Goal: Task Accomplishment & Management: Use online tool/utility

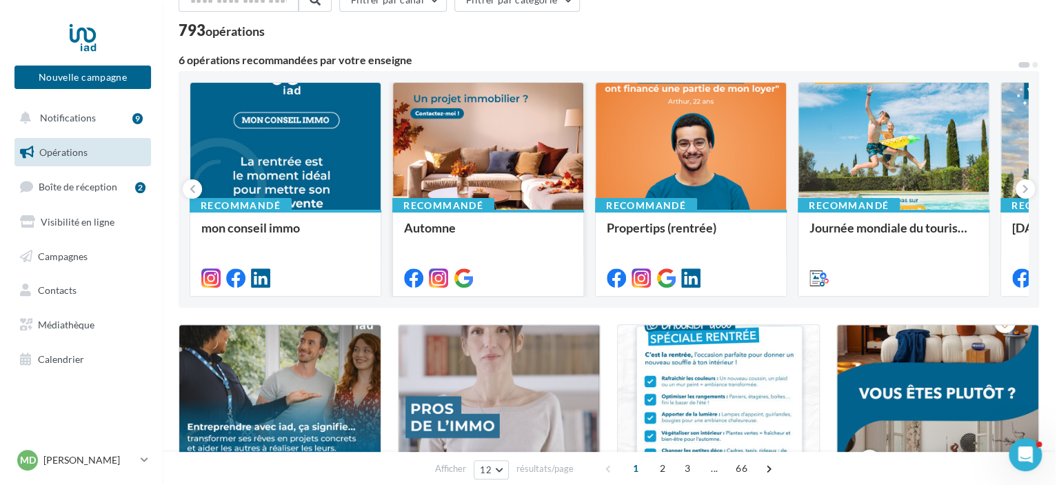
scroll to position [80, 0]
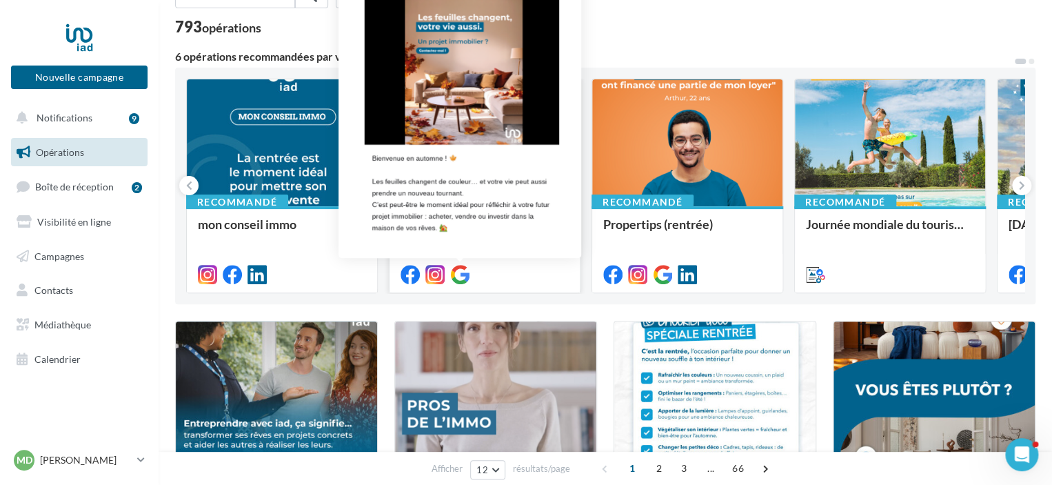
click at [460, 281] on icon at bounding box center [459, 274] width 19 height 19
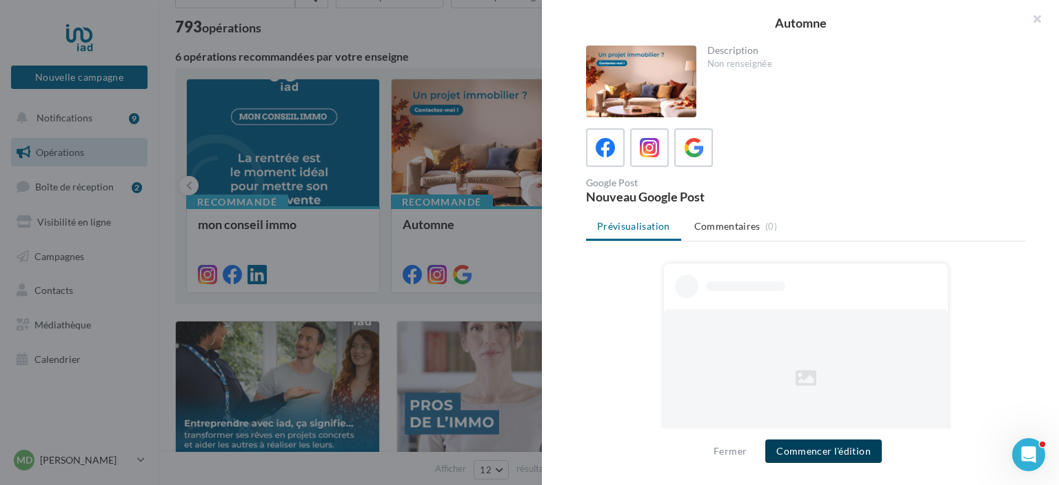
click at [800, 451] on button "Commencer l'édition" at bounding box center [823, 450] width 116 height 23
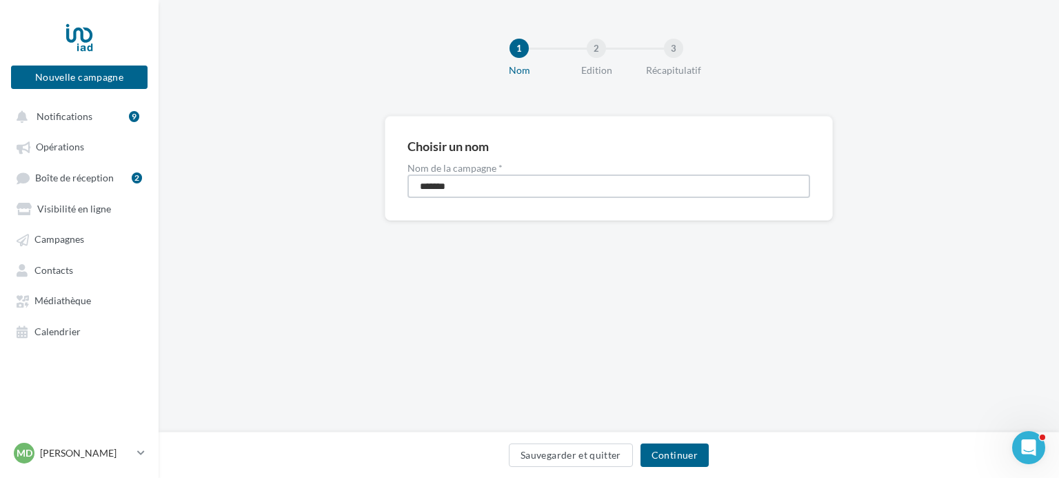
click at [417, 187] on input "*******" at bounding box center [608, 185] width 403 height 23
click at [483, 184] on input "*********" at bounding box center [608, 185] width 403 height 23
type input "**********"
click at [659, 453] on button "Continuer" at bounding box center [674, 454] width 68 height 23
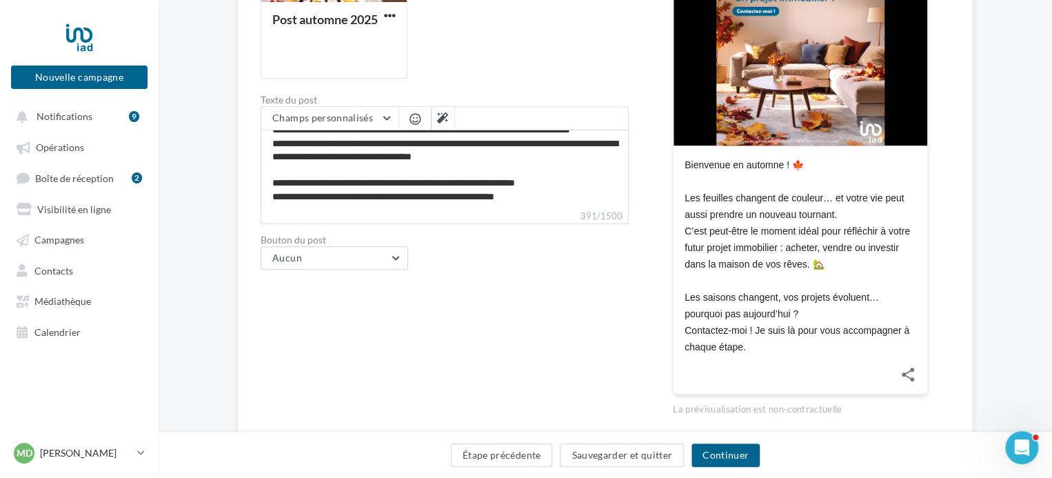
scroll to position [328, 0]
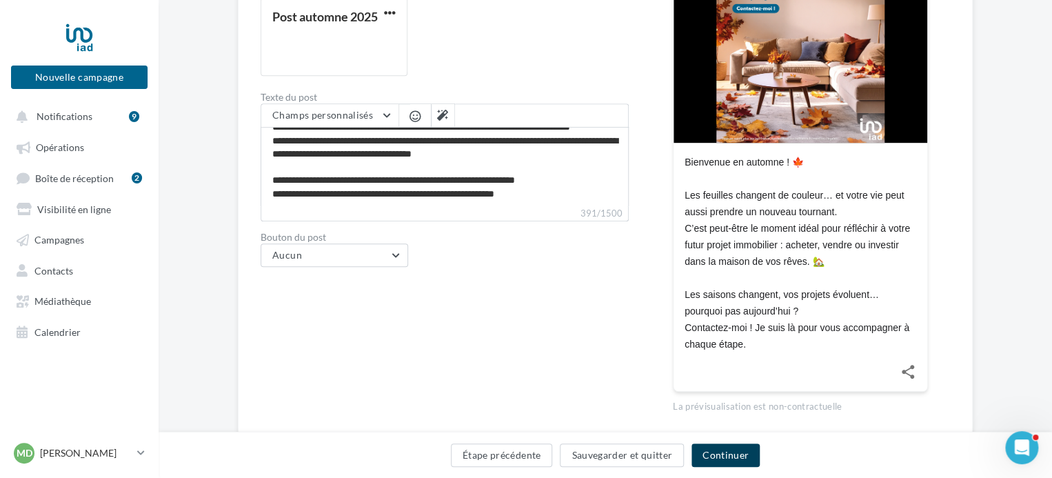
click at [713, 449] on button "Continuer" at bounding box center [725, 454] width 68 height 23
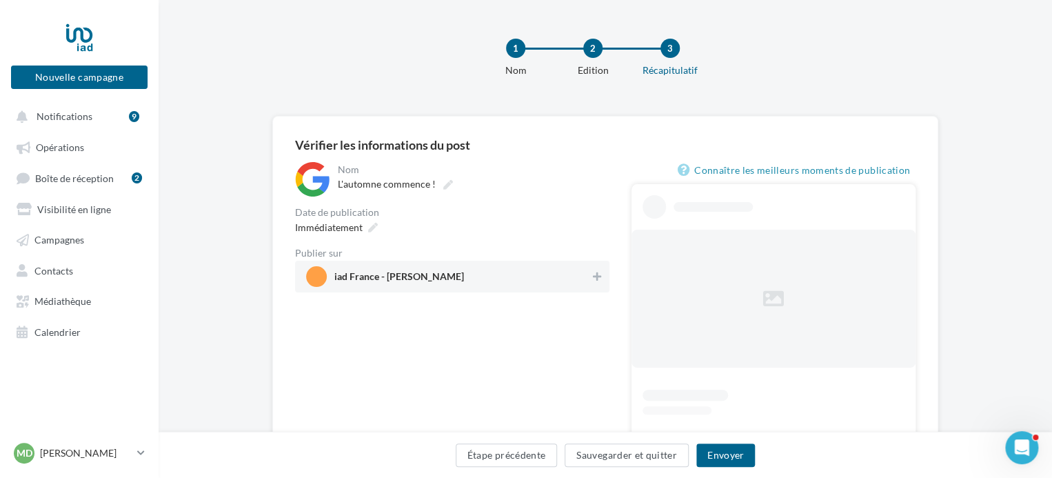
click at [598, 114] on div "1 Nom 2 Edition 3 Récapitulatif" at bounding box center [605, 58] width 893 height 116
click at [587, 270] on span "iad France - Matthieu DURASSIER" at bounding box center [448, 276] width 284 height 21
click at [711, 444] on button "Envoyer" at bounding box center [725, 454] width 59 height 23
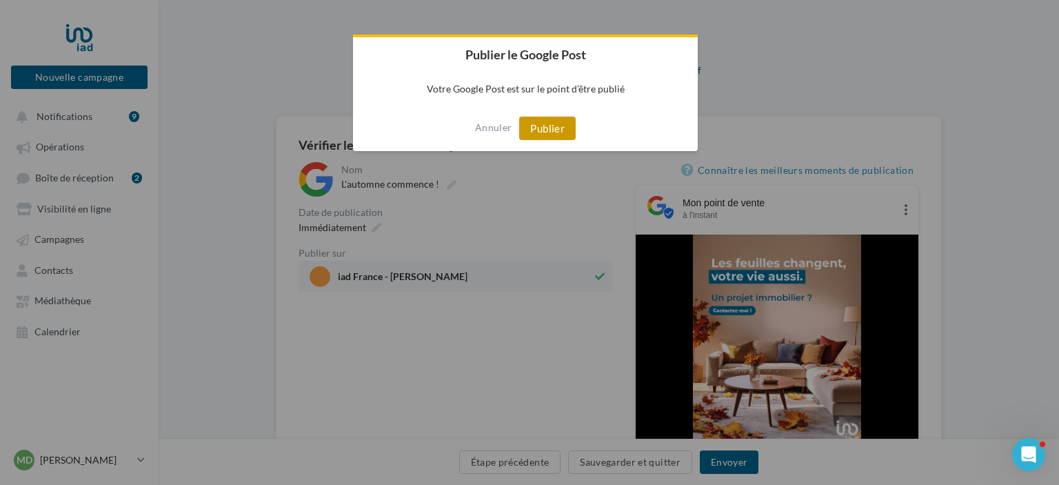
click at [540, 123] on button "Publier" at bounding box center [547, 127] width 57 height 23
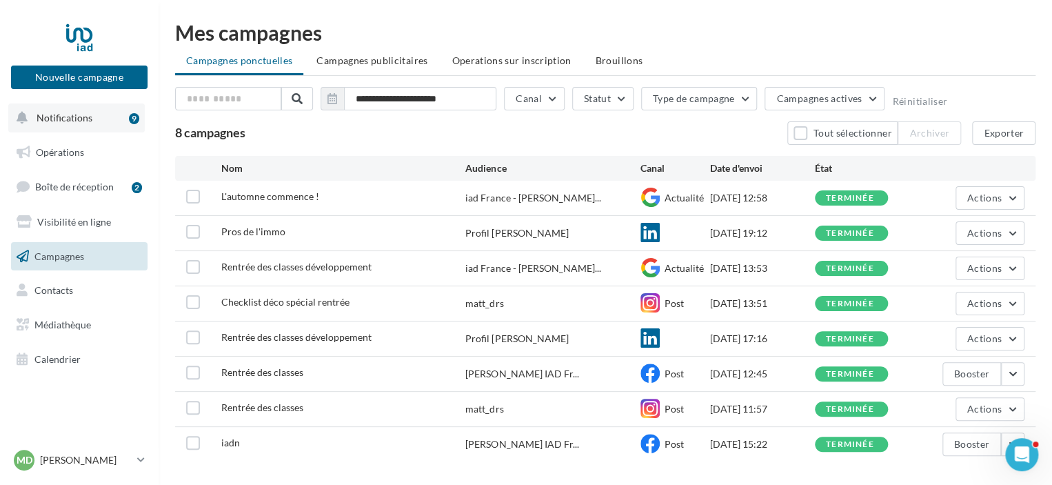
click at [83, 123] on button "Notifications 9" at bounding box center [76, 117] width 136 height 29
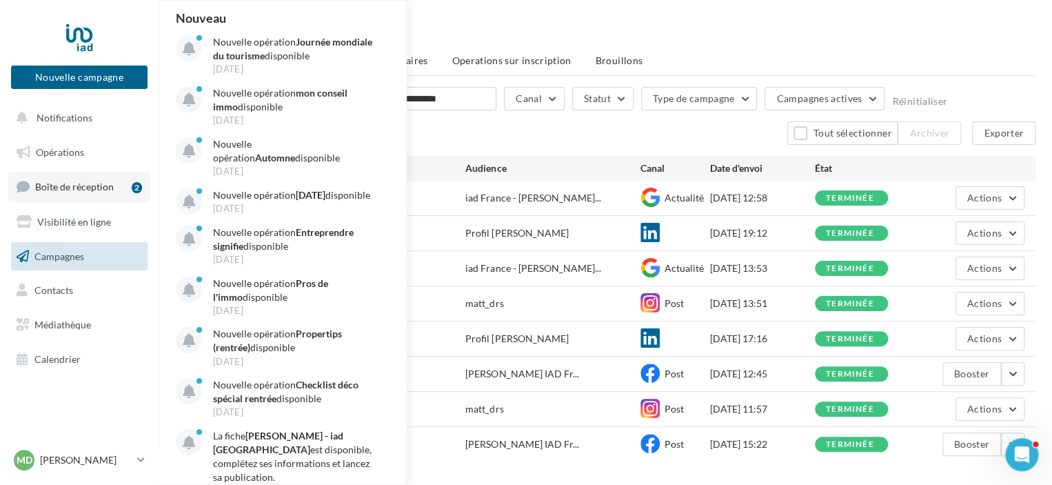
click at [81, 188] on span "Boîte de réception" at bounding box center [74, 187] width 79 height 12
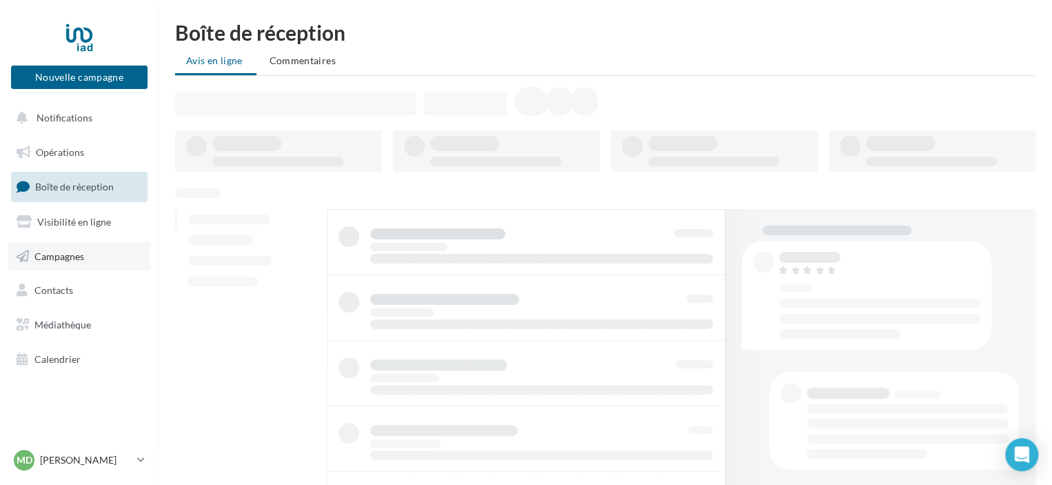
click at [79, 256] on span "Campagnes" at bounding box center [59, 256] width 50 height 12
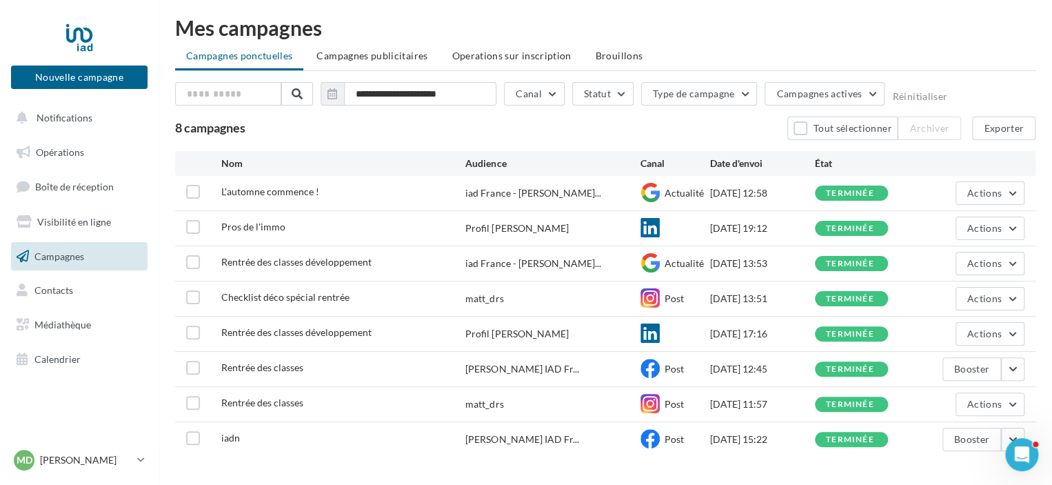
scroll to position [6, 0]
click at [98, 152] on link "Opérations" at bounding box center [79, 152] width 142 height 29
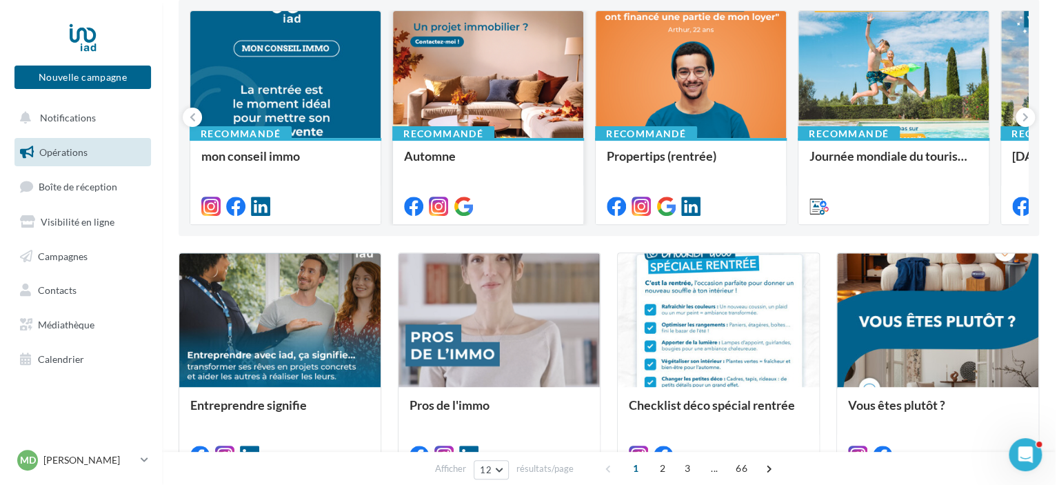
scroll to position [148, 0]
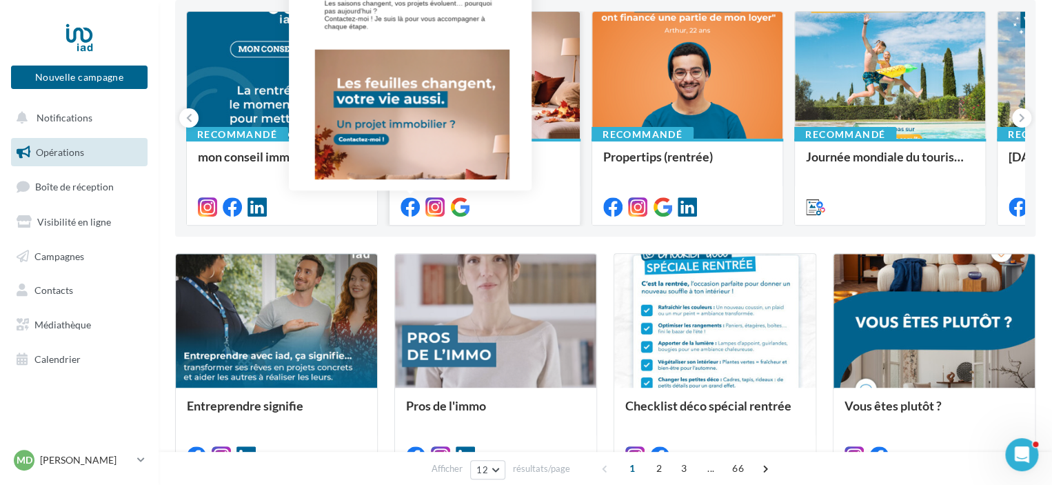
click at [408, 205] on icon at bounding box center [409, 206] width 19 height 19
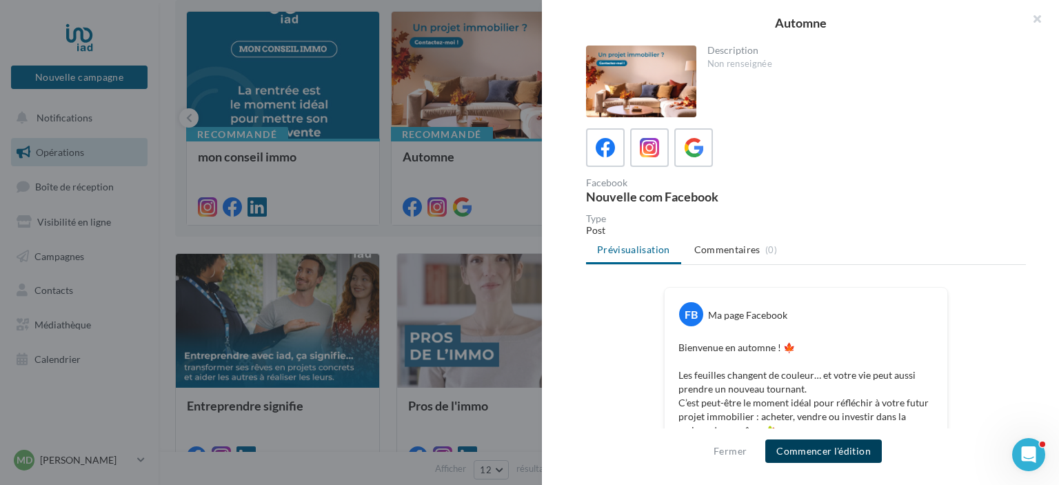
click at [820, 445] on button "Commencer l'édition" at bounding box center [823, 450] width 116 height 23
click at [820, 445] on span "Commencer l'édition" at bounding box center [823, 450] width 116 height 23
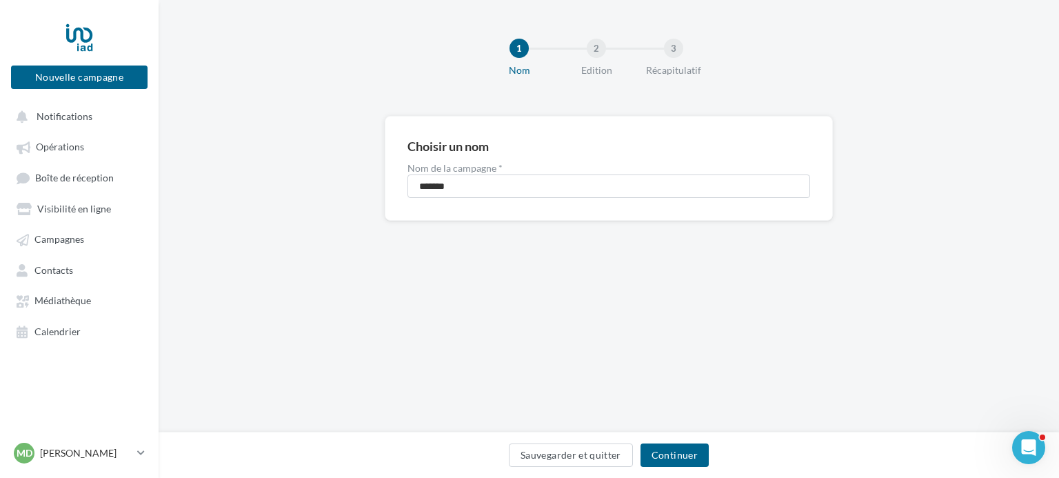
click at [659, 470] on div "Sauvegarder et quitter Continuer" at bounding box center [609, 457] width 878 height 29
click at [670, 453] on button "Continuer" at bounding box center [674, 454] width 68 height 23
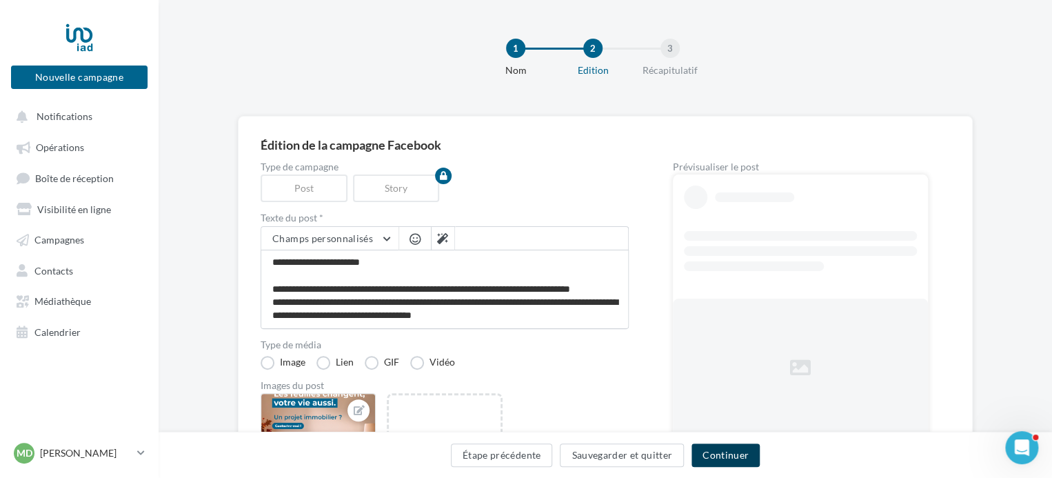
click at [724, 457] on button "Continuer" at bounding box center [725, 454] width 68 height 23
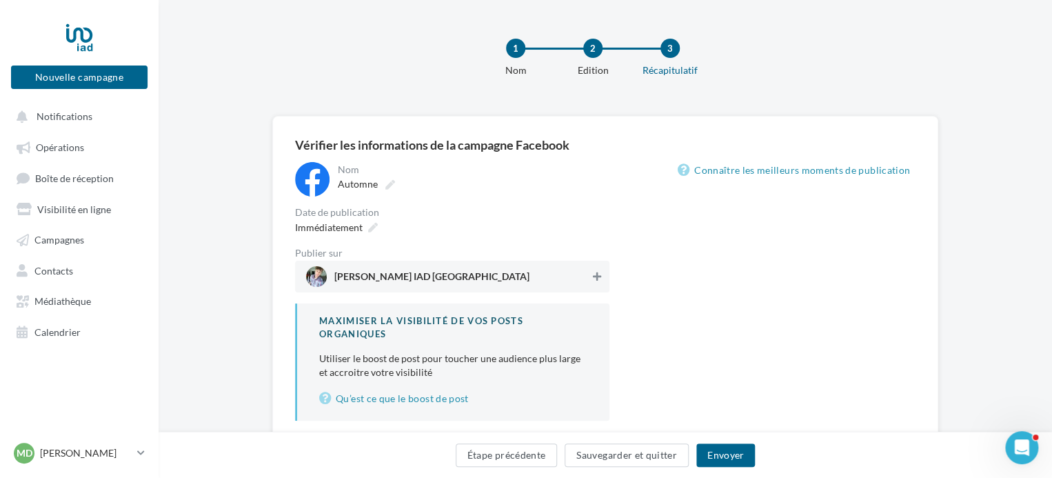
click at [597, 281] on icon at bounding box center [597, 277] width 8 height 10
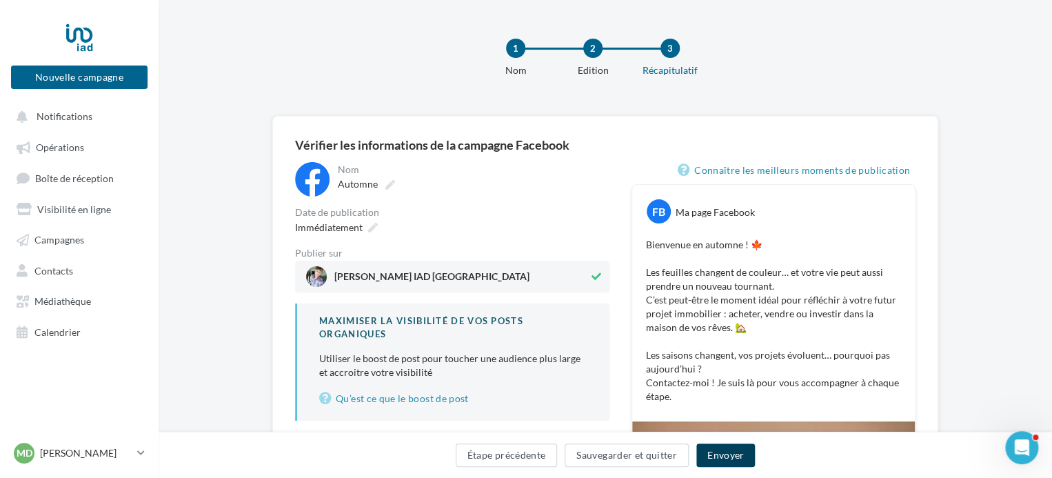
click at [718, 451] on button "Envoyer" at bounding box center [725, 454] width 59 height 23
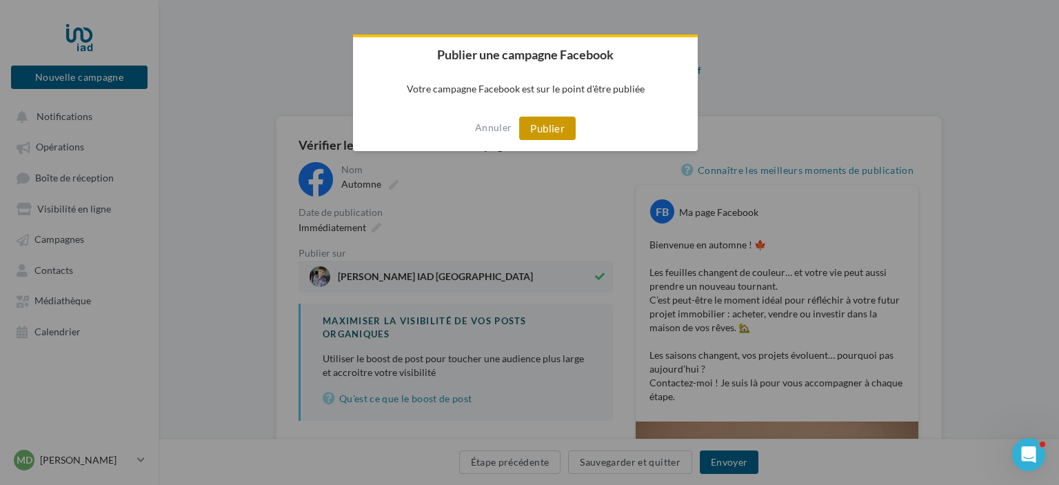
click at [560, 132] on button "Publier" at bounding box center [547, 127] width 57 height 23
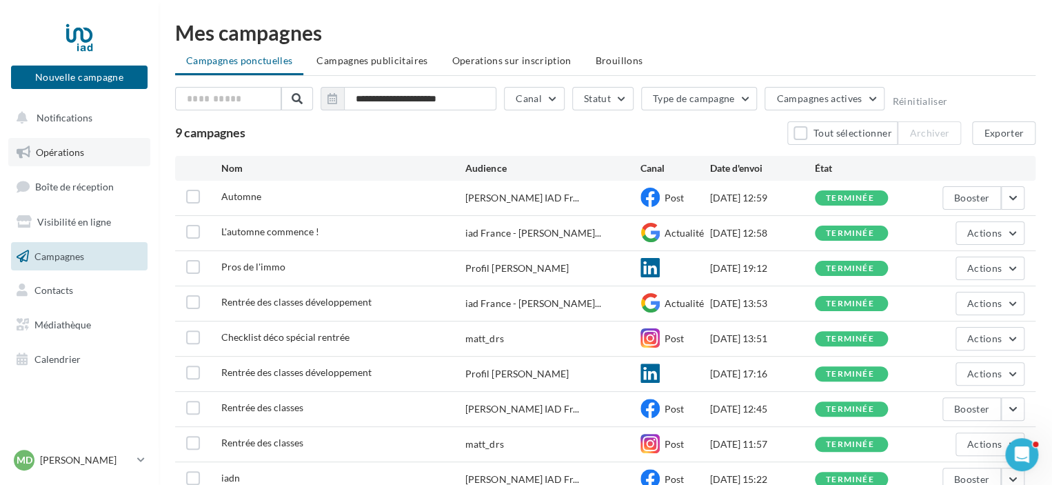
click at [94, 161] on link "Opérations" at bounding box center [79, 152] width 142 height 29
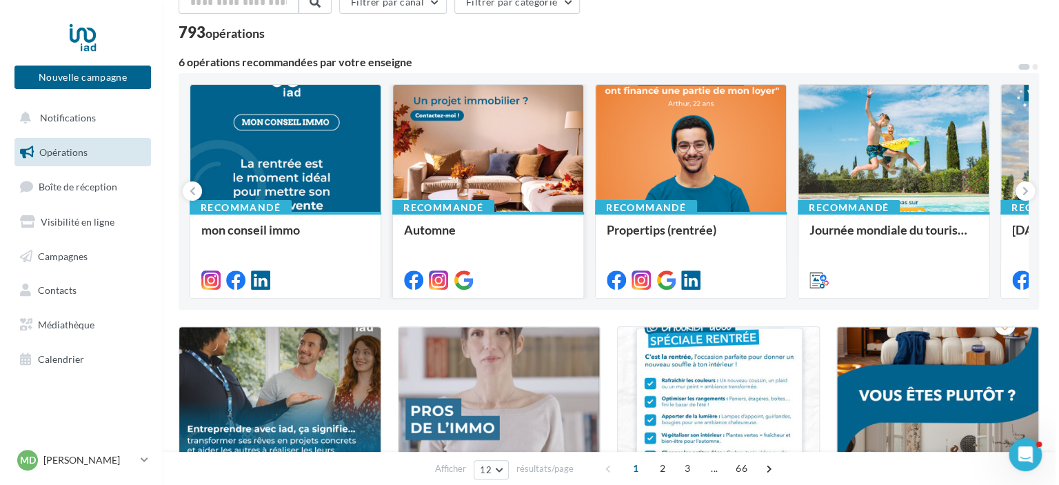
scroll to position [82, 0]
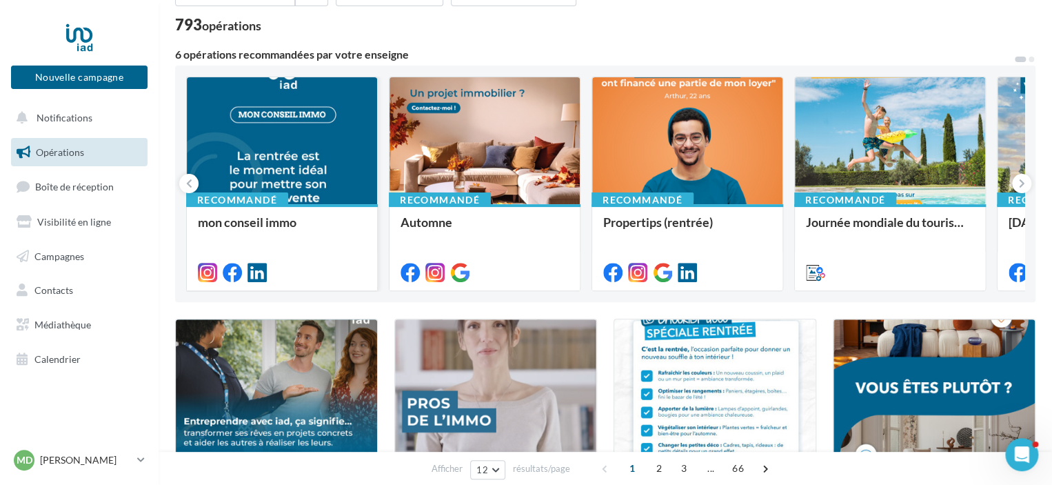
click at [319, 160] on div at bounding box center [282, 141] width 190 height 128
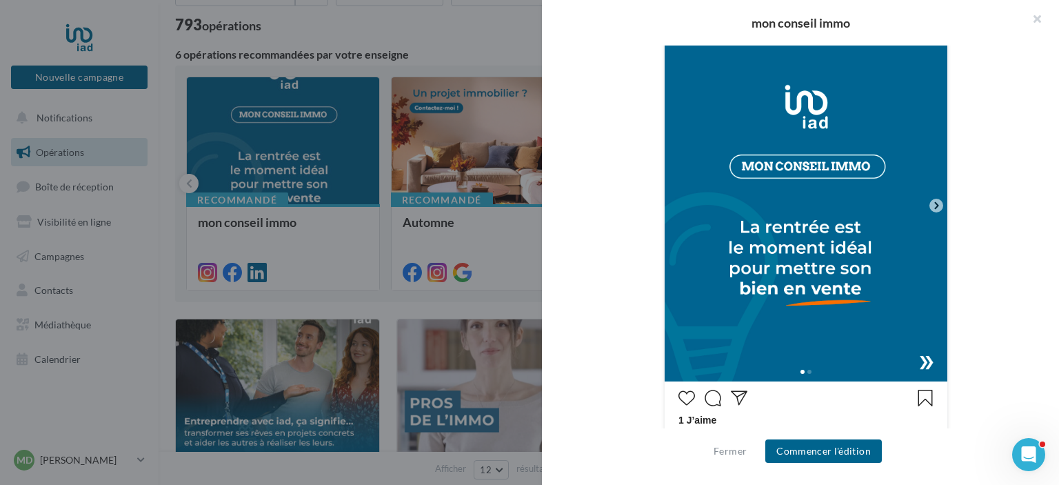
scroll to position [312, 0]
click at [932, 200] on icon at bounding box center [936, 205] width 12 height 12
click at [932, 203] on icon at bounding box center [936, 205] width 12 height 12
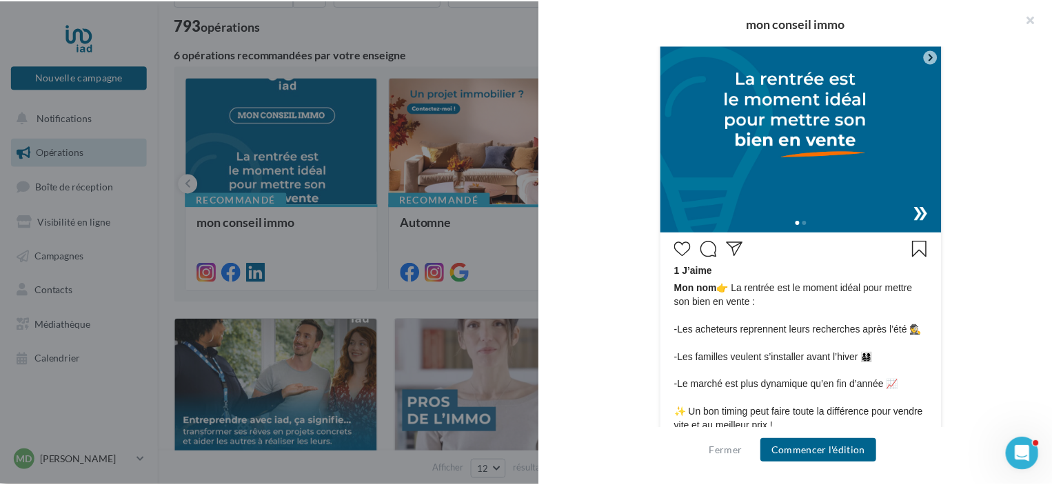
scroll to position [468, 0]
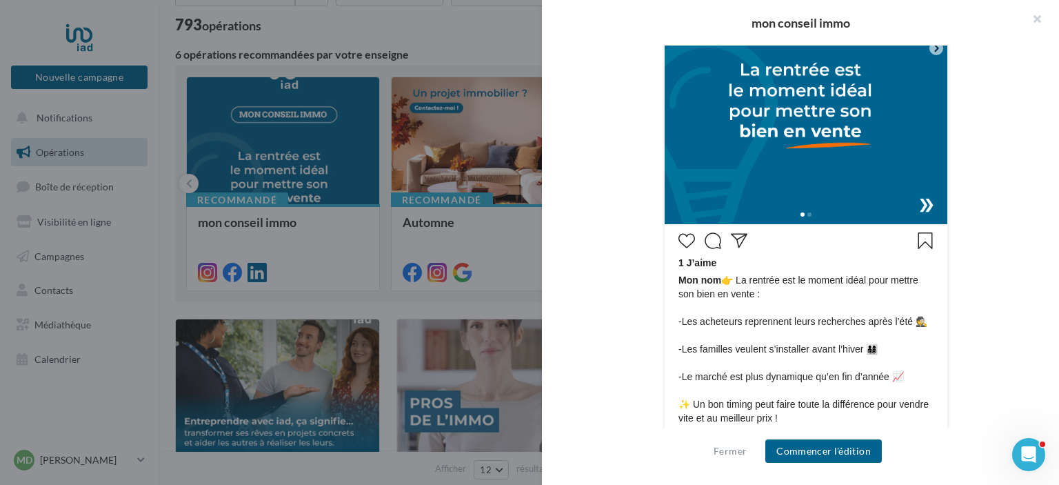
click at [993, 223] on div "Mon nom 1 J’aime Mon nom" at bounding box center [806, 202] width 440 height 766
click at [1038, 17] on button "button" at bounding box center [1031, 20] width 55 height 41
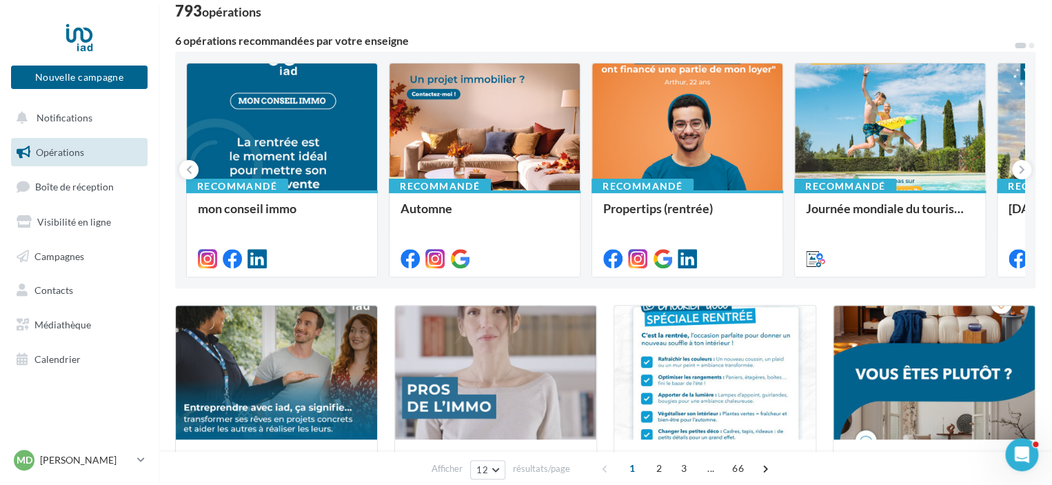
scroll to position [95, 0]
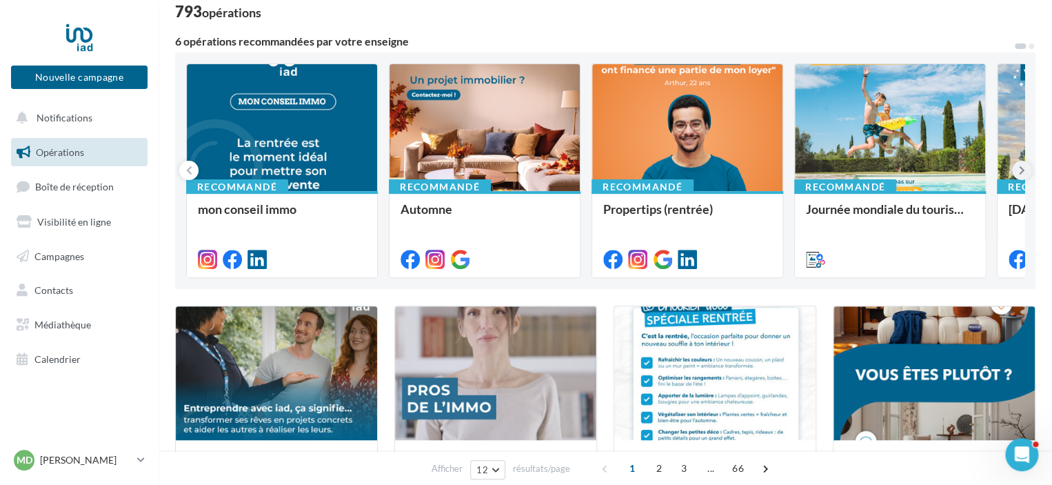
click at [1027, 170] on button at bounding box center [1021, 170] width 19 height 19
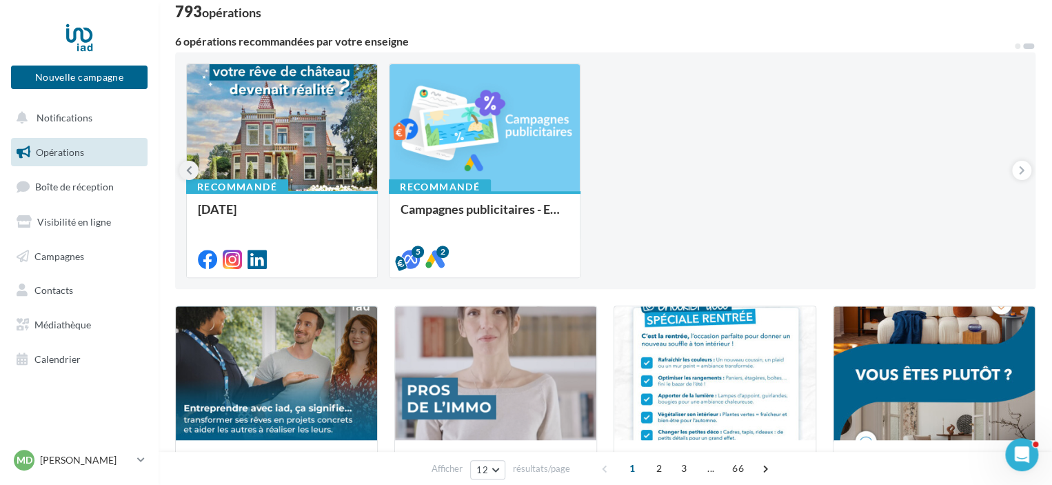
click at [192, 173] on icon at bounding box center [189, 170] width 6 height 14
